Goal: Task Accomplishment & Management: Manage account settings

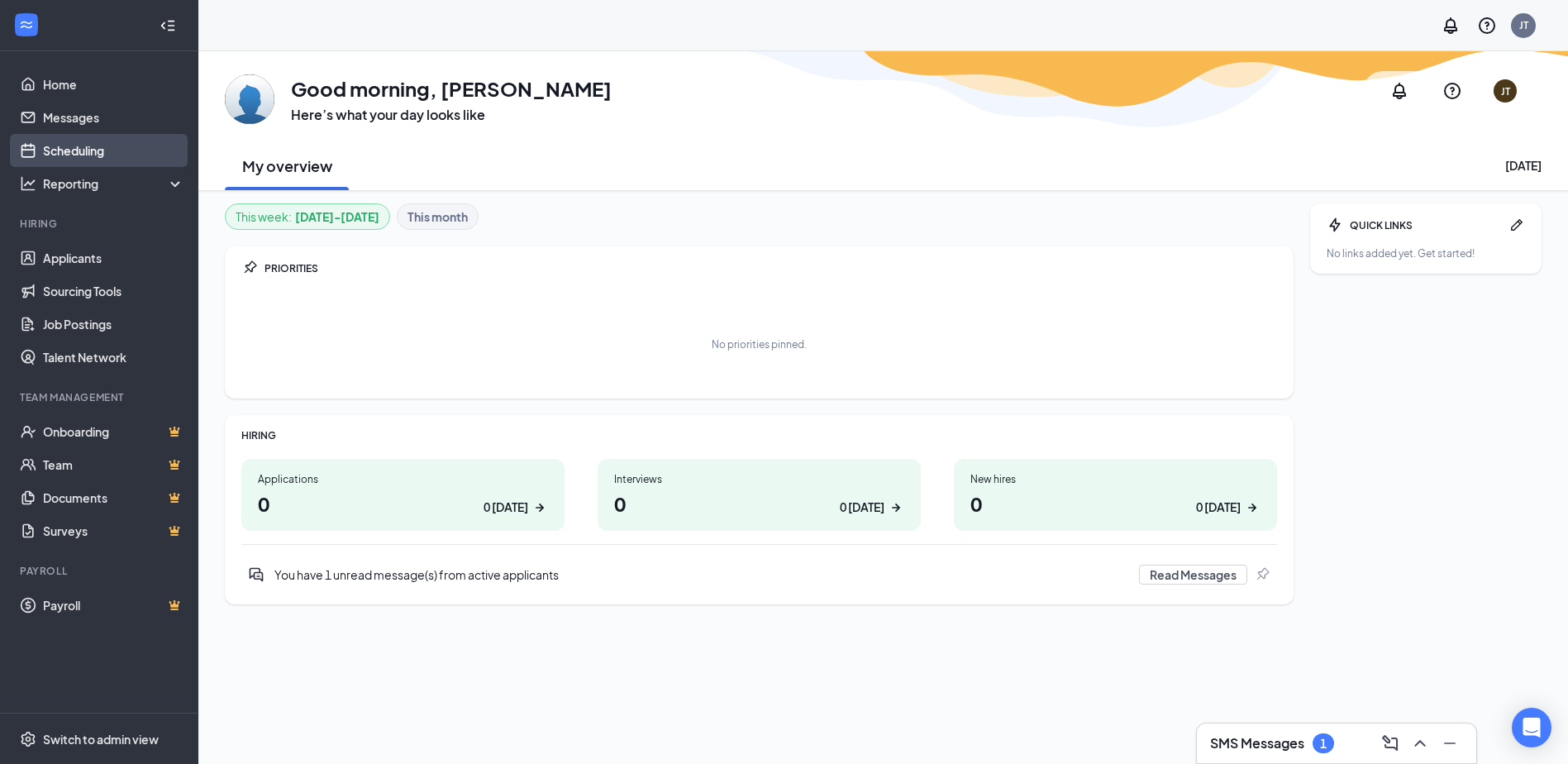
click at [68, 145] on link "Scheduling" at bounding box center [114, 150] width 142 height 33
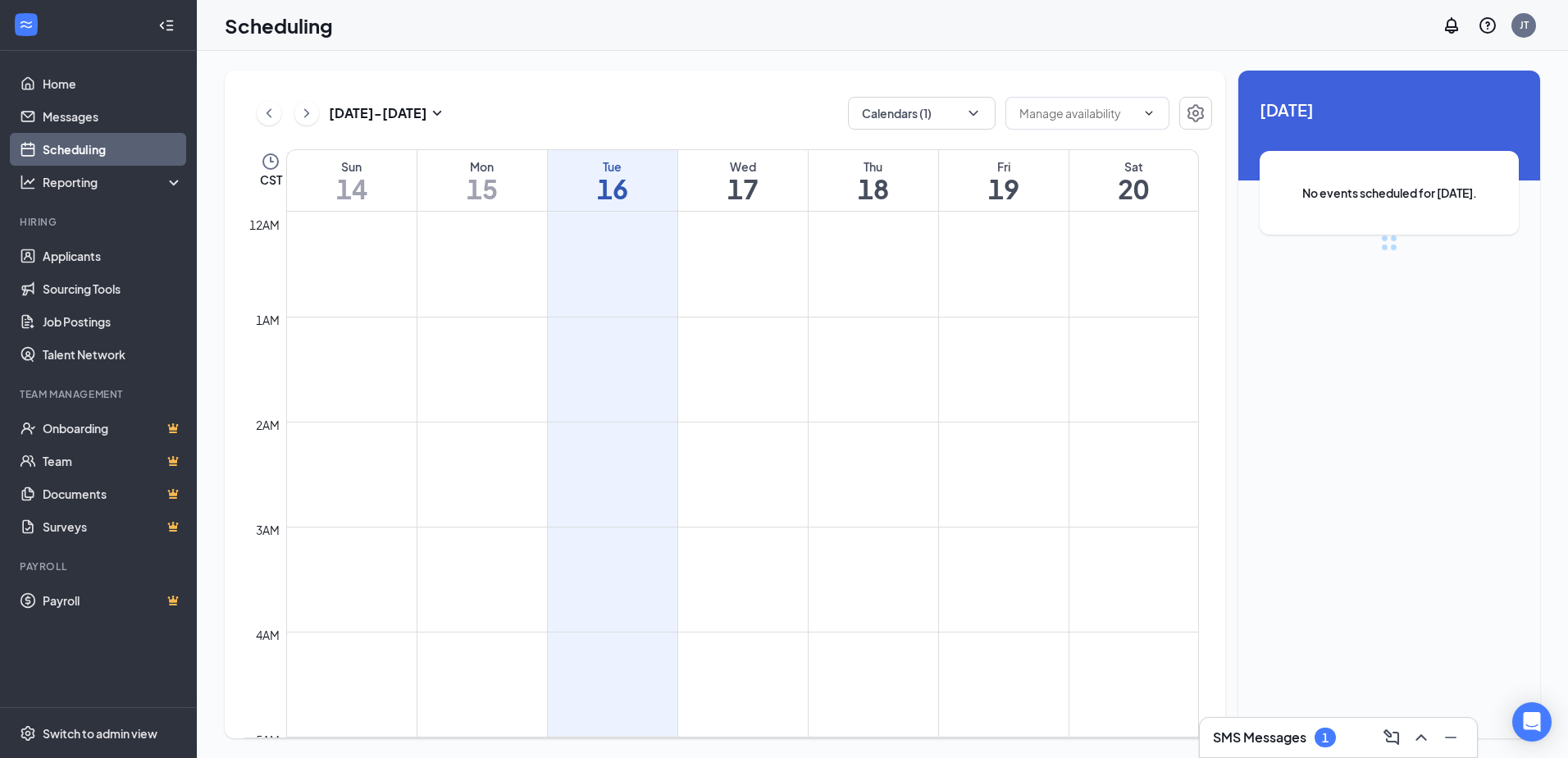
scroll to position [807, 0]
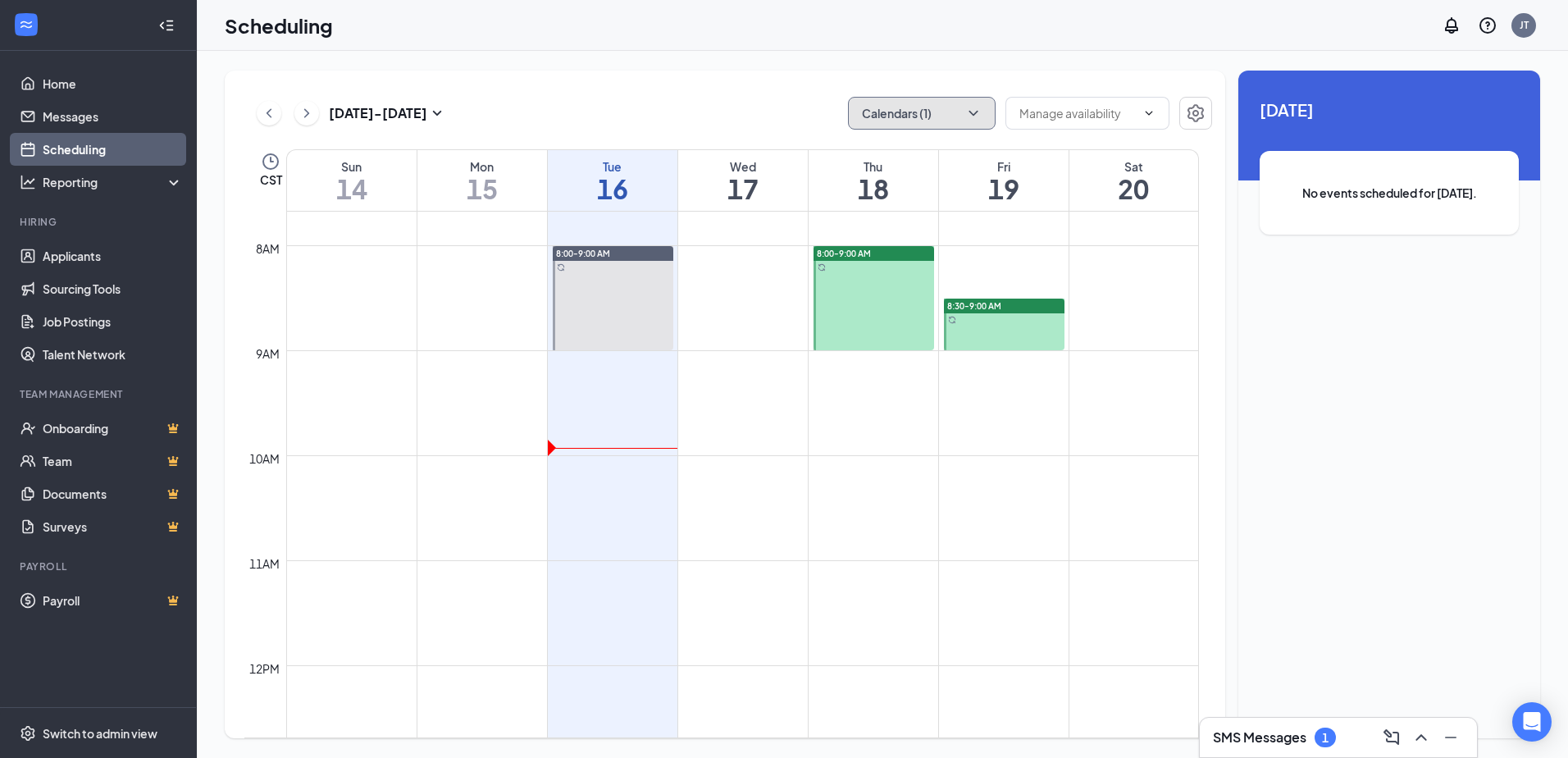
click at [977, 119] on icon "ChevronDown" at bounding box center [973, 113] width 16 height 16
click at [915, 259] on input "Melanie Oudhuis" at bounding box center [919, 258] width 116 height 16
checkbox input "true"
click at [788, 88] on div "Sep 14 - Sep 20 Calendars (2) CST Sun 14 Mon 15 Tue 16 Wed 17 Thu 18 Fri 19 Sat…" at bounding box center [725, 404] width 1001 height 668
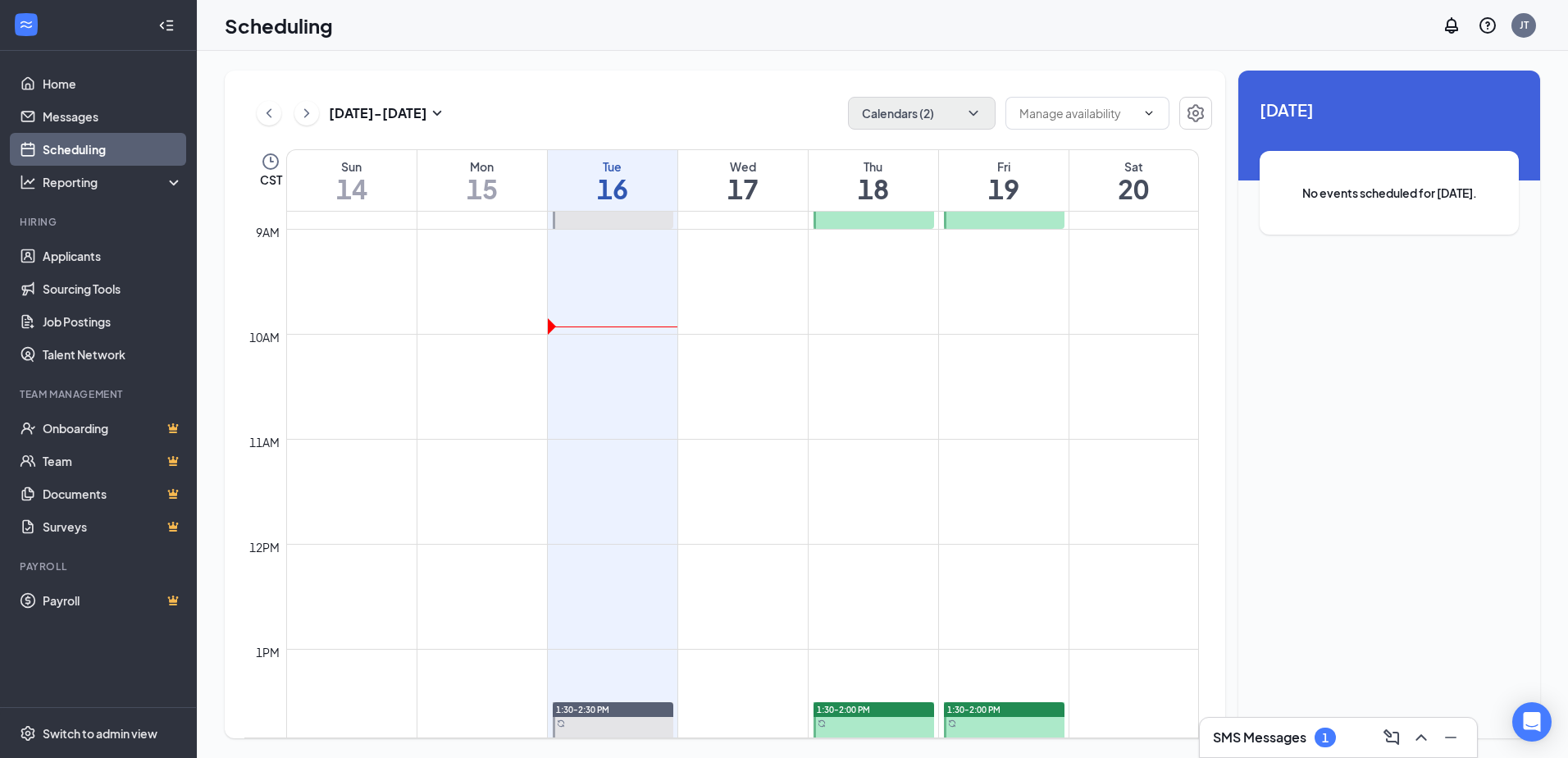
scroll to position [807, 0]
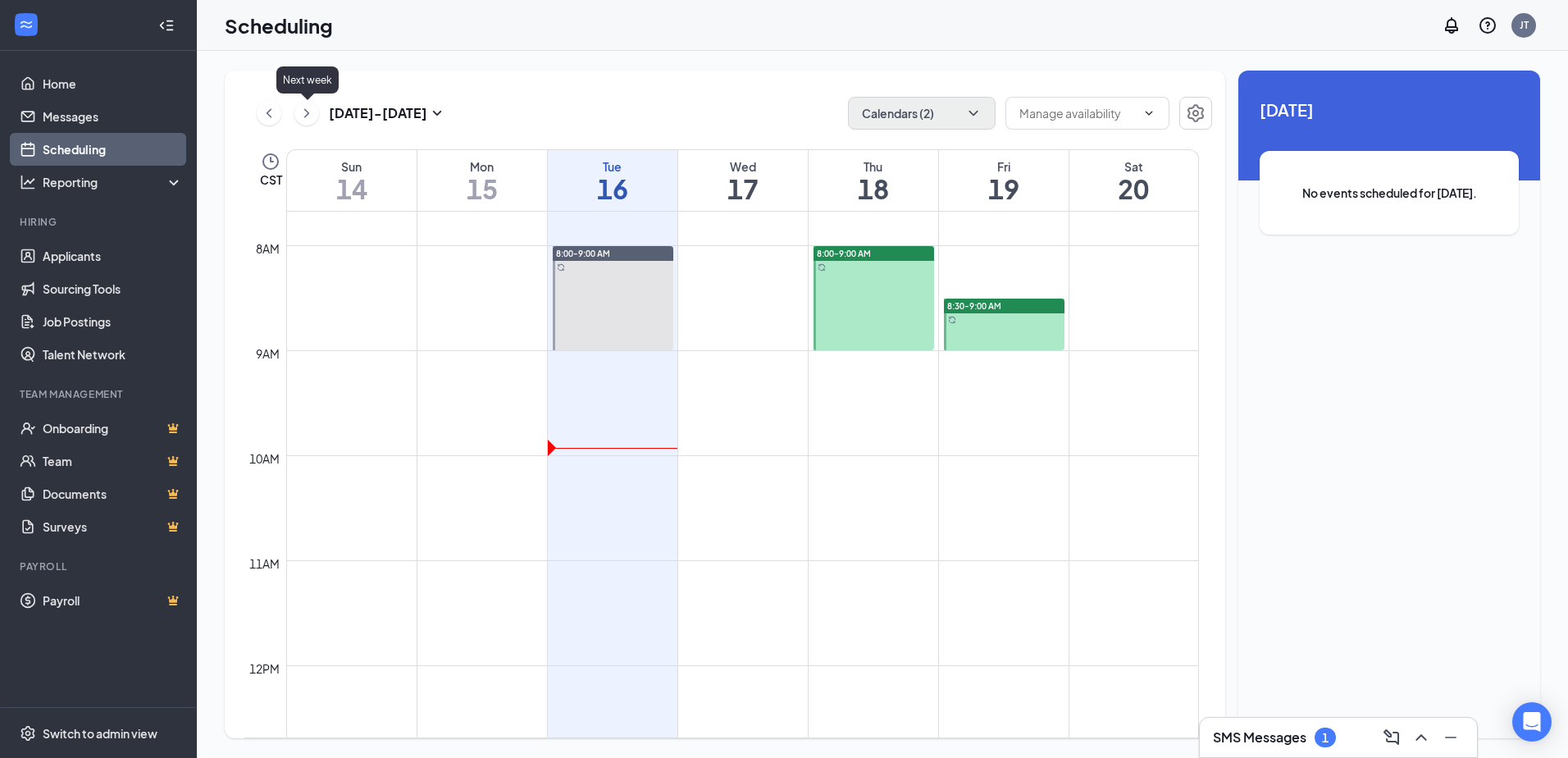
click at [309, 110] on icon "ChevronRight" at bounding box center [306, 113] width 16 height 20
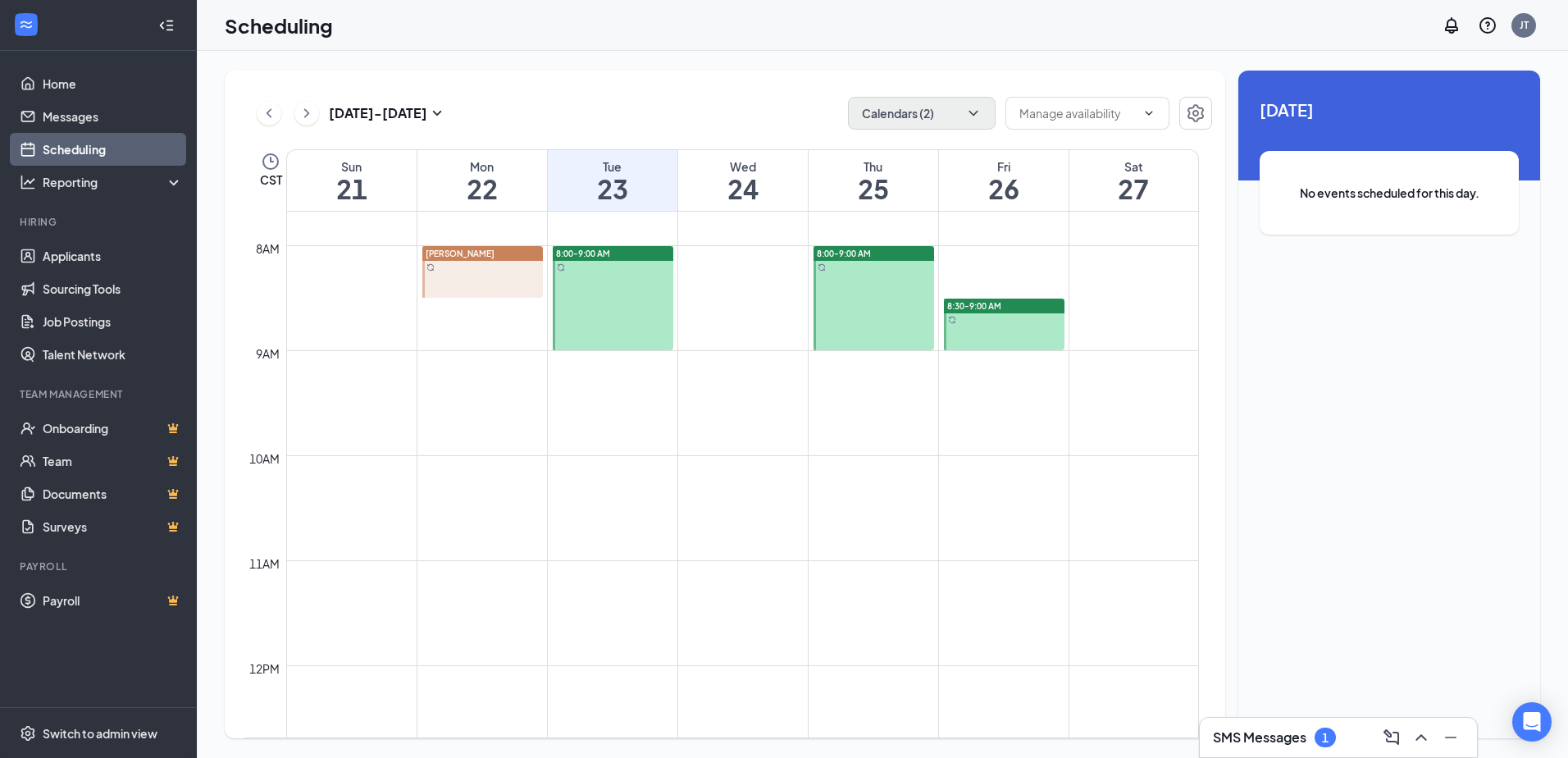
scroll to position [1052, 0]
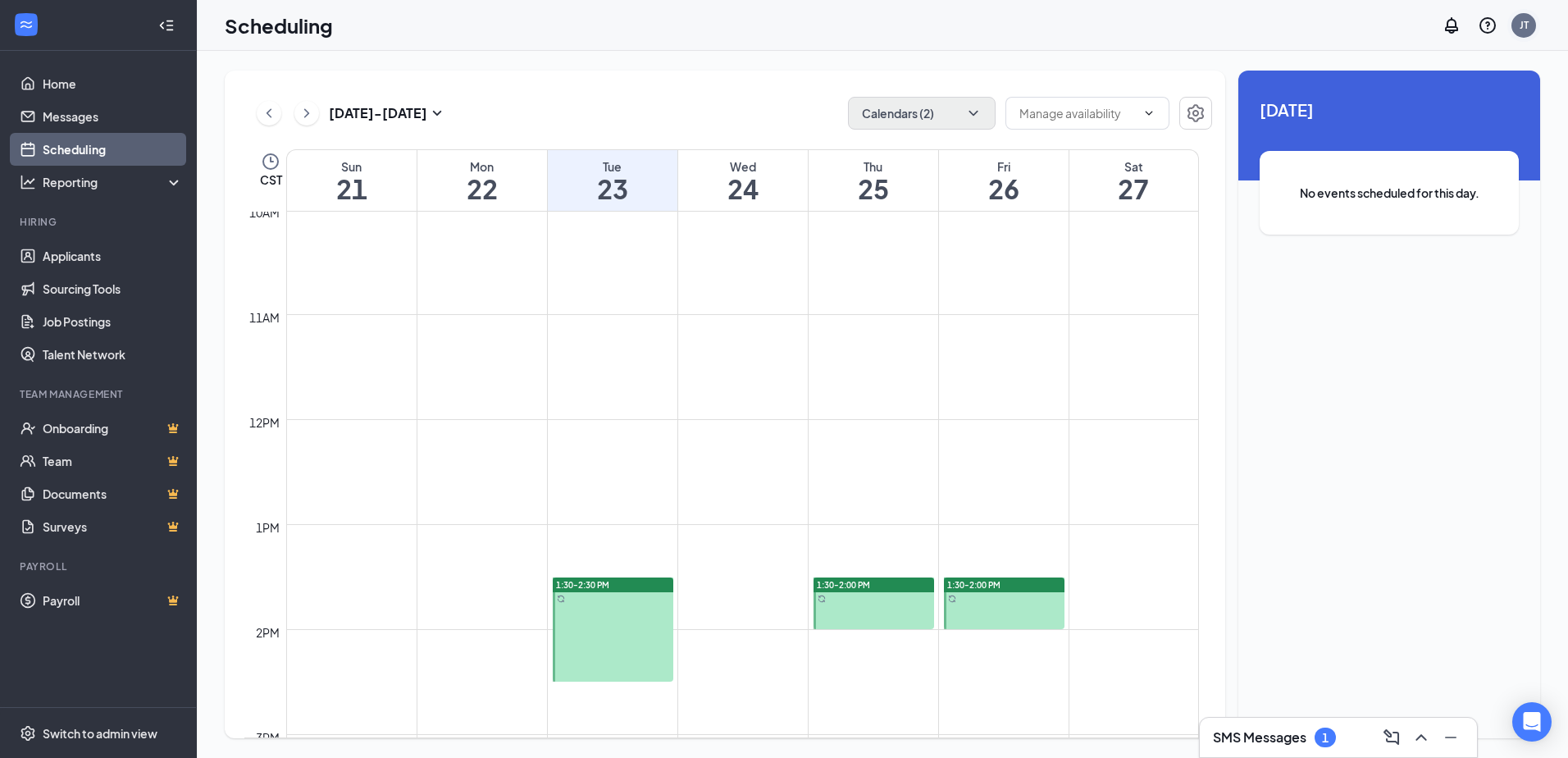
click at [1513, 25] on div "JT" at bounding box center [1524, 25] width 24 height 24
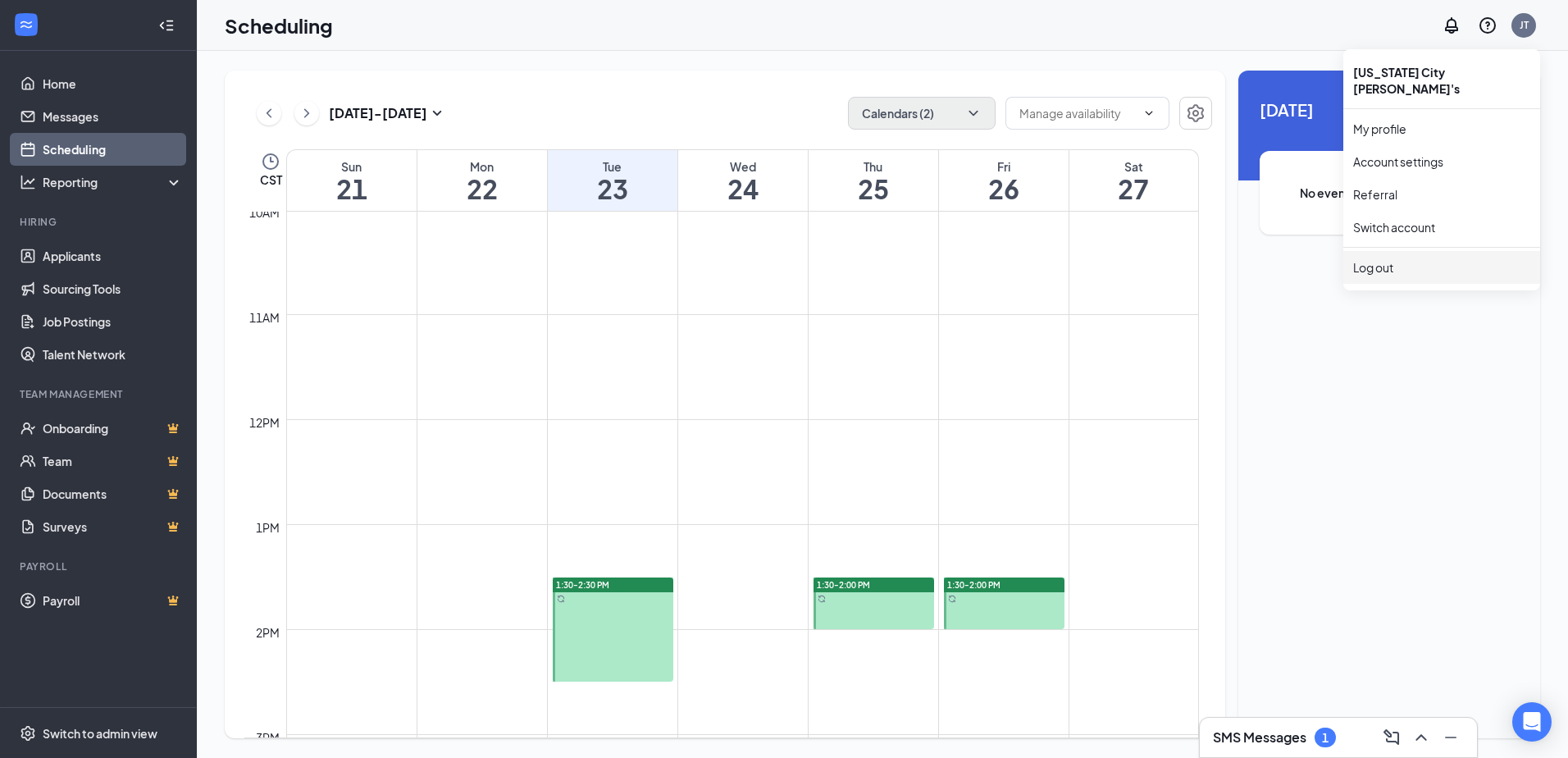
click at [1418, 259] on div "Log out" at bounding box center [1441, 267] width 177 height 16
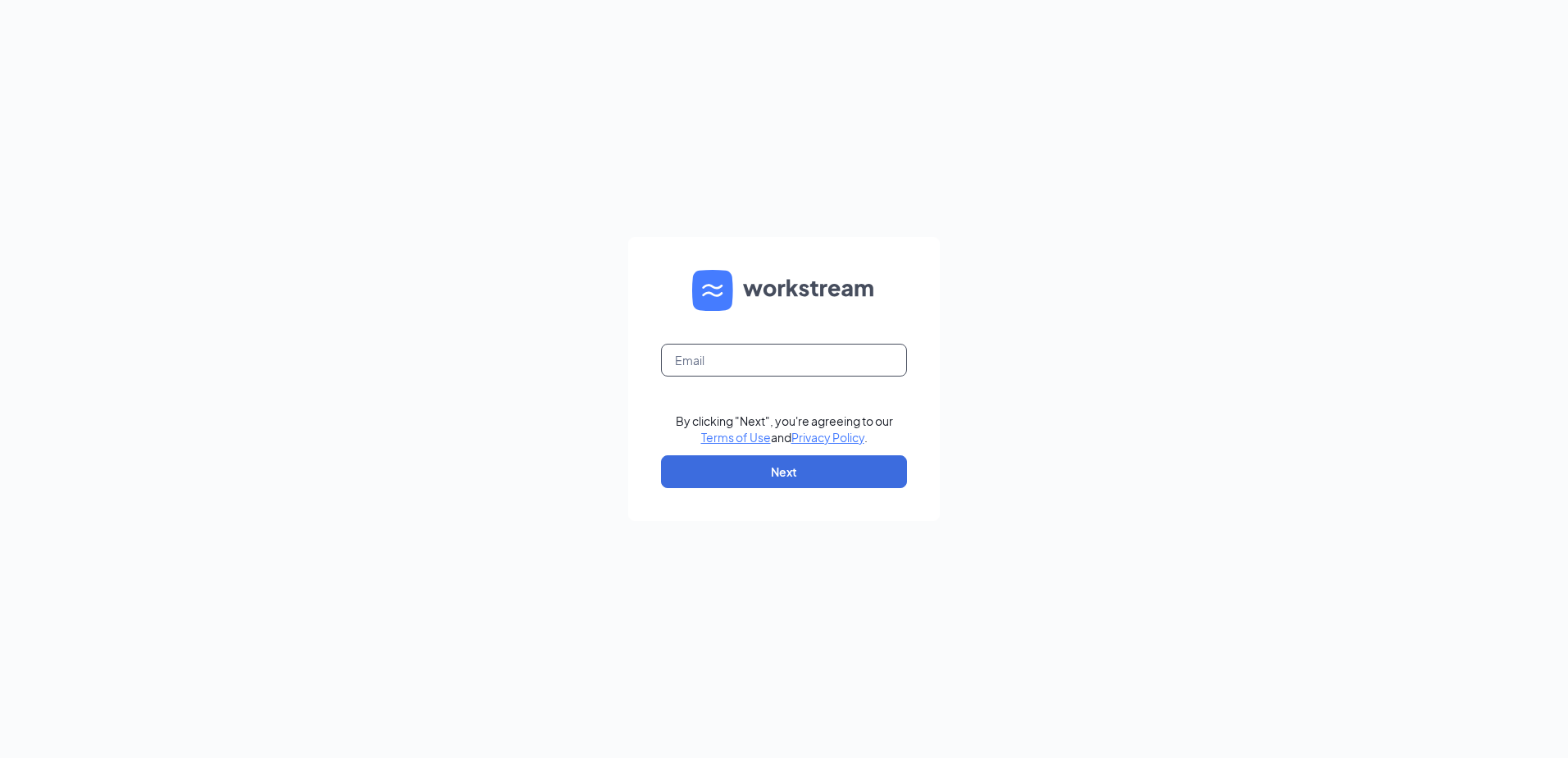
click at [715, 355] on input "text" at bounding box center [784, 360] width 246 height 33
type input "[PERSON_NAME][EMAIL_ADDRESS][DOMAIN_NAME]"
click at [752, 466] on button "Next" at bounding box center [784, 472] width 246 height 33
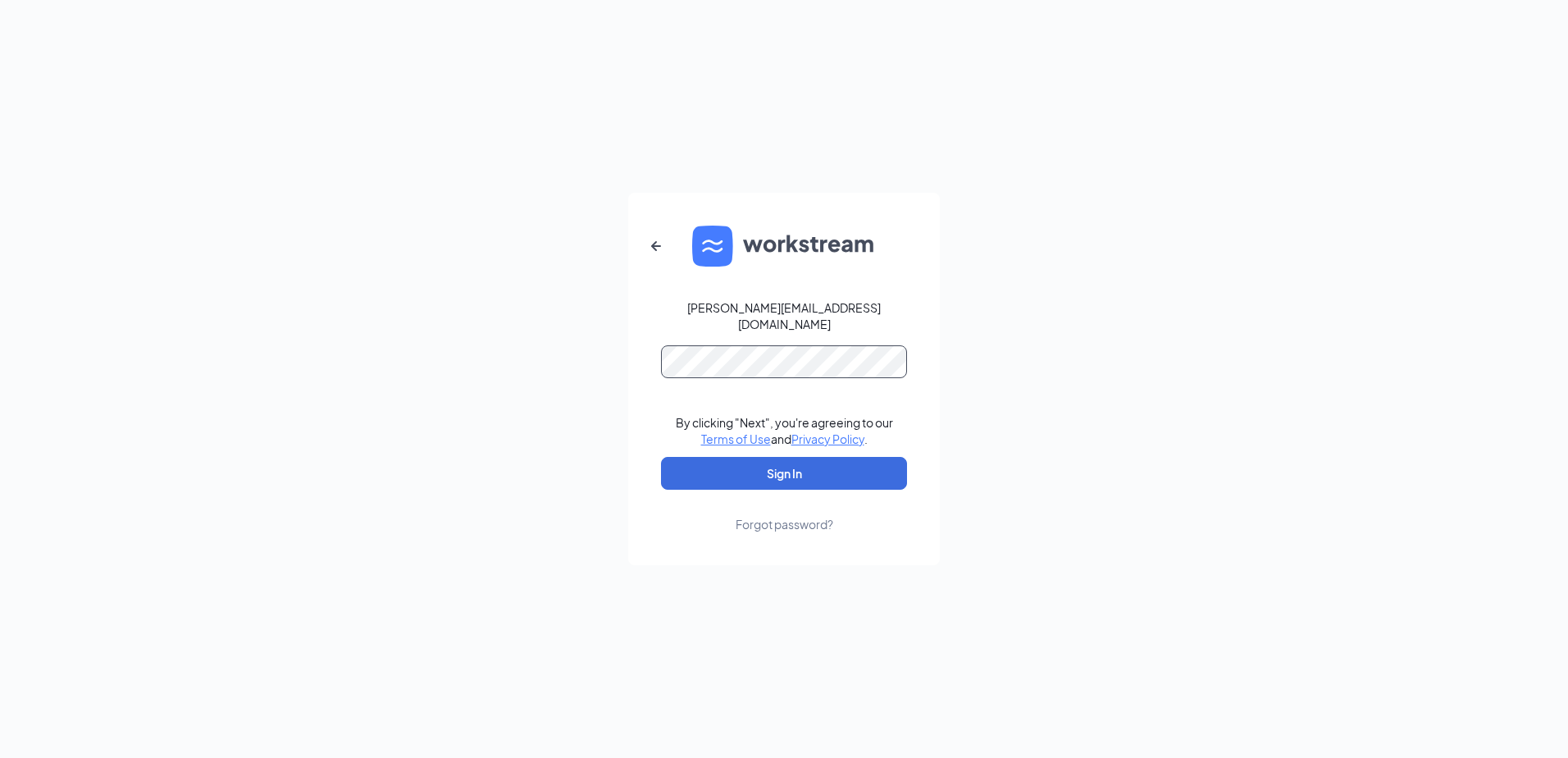
click at [661, 457] on button "Sign In" at bounding box center [784, 474] width 246 height 33
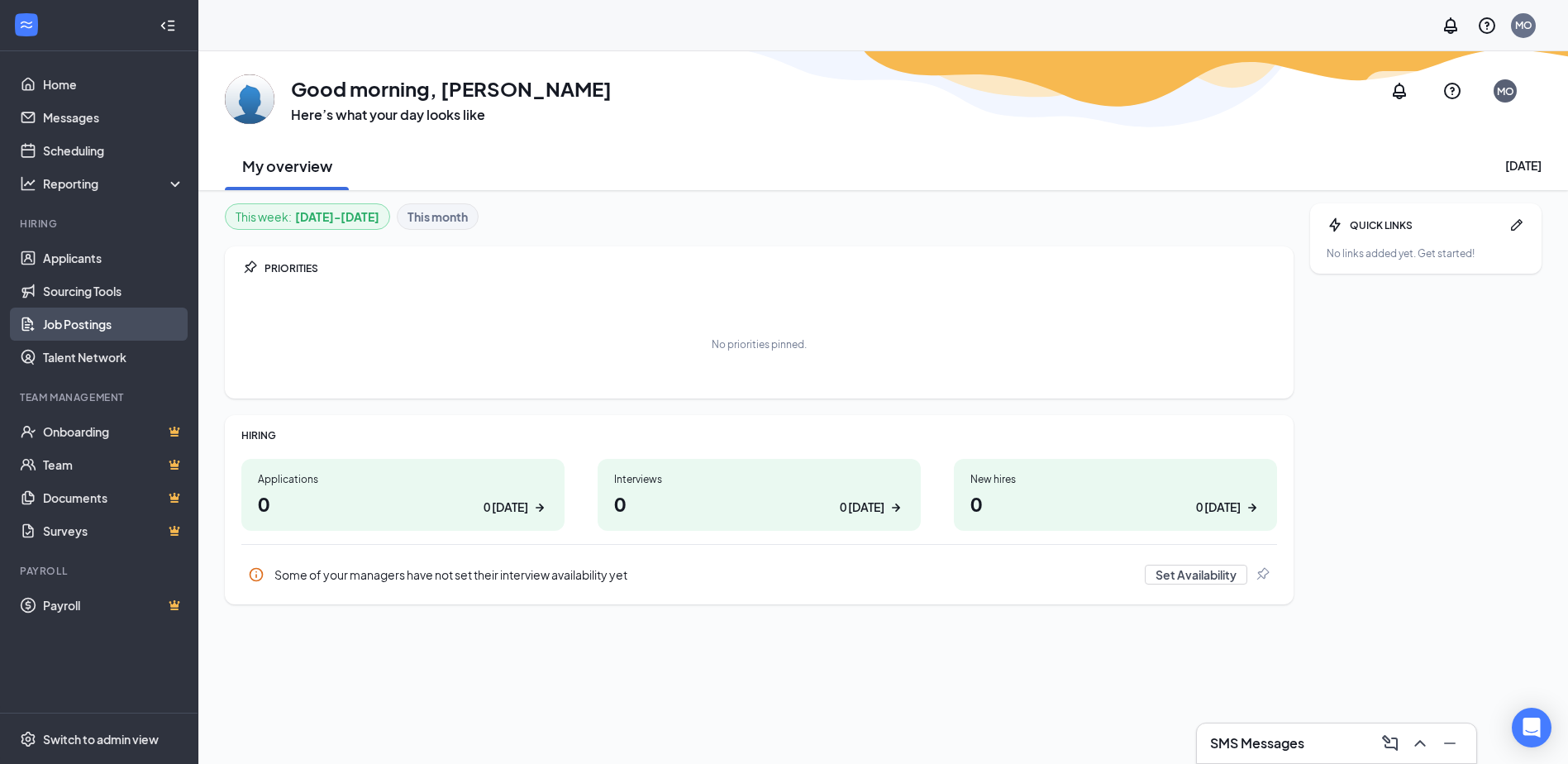
click at [77, 318] on link "Job Postings" at bounding box center [114, 324] width 142 height 33
